Goal: Transaction & Acquisition: Register for event/course

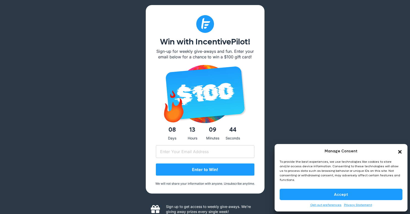
click at [336, 193] on button "Accept" at bounding box center [341, 194] width 123 height 11
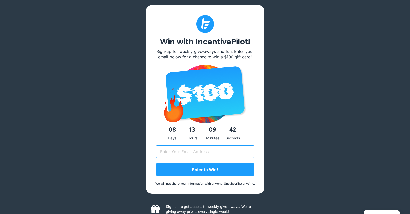
click at [247, 151] on input "Email (Required)" at bounding box center [205, 151] width 99 height 13
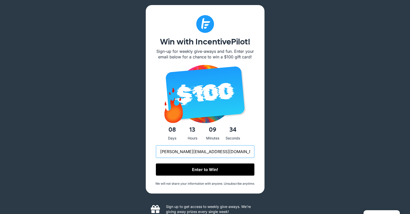
type input "hensler@getinswing.com"
click at [219, 169] on input "Enter to Win!" at bounding box center [205, 170] width 99 height 12
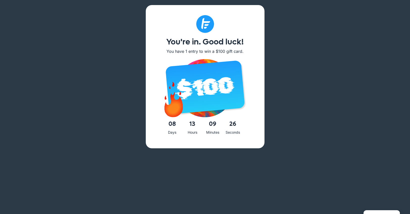
click at [215, 128] on span "09" at bounding box center [213, 124] width 20 height 11
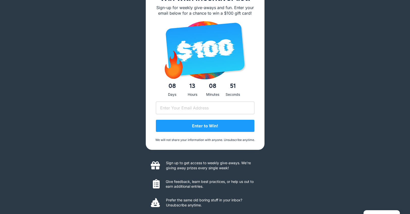
scroll to position [47, 0]
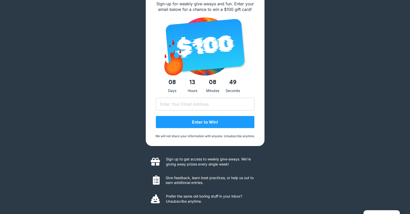
click at [151, 160] on icon at bounding box center [155, 161] width 9 height 9
click at [171, 160] on p "Sign up to get access to weekly give-aways. We’re giving away prizes every sing…" at bounding box center [212, 162] width 93 height 10
click at [157, 179] on icon at bounding box center [156, 180] width 7 height 9
click at [175, 179] on p "Give feedback, learn best practices, or help us out to earn additional entries." at bounding box center [213, 180] width 94 height 10
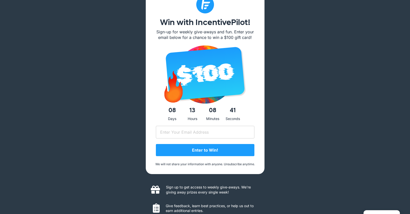
scroll to position [0, 0]
